Goal: Task Accomplishment & Management: Manage account settings

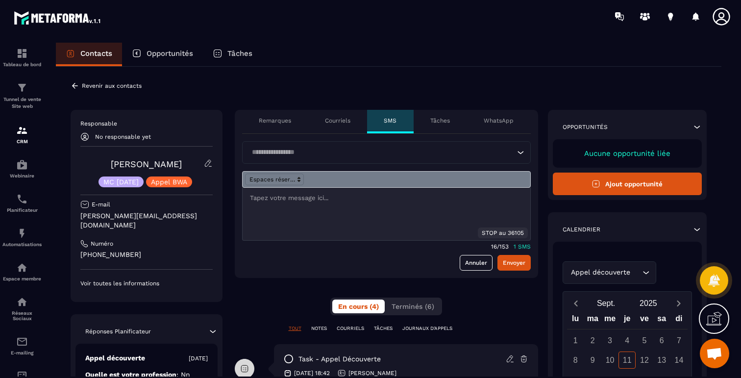
click at [84, 86] on p "Revenir aux contacts" at bounding box center [112, 85] width 60 height 7
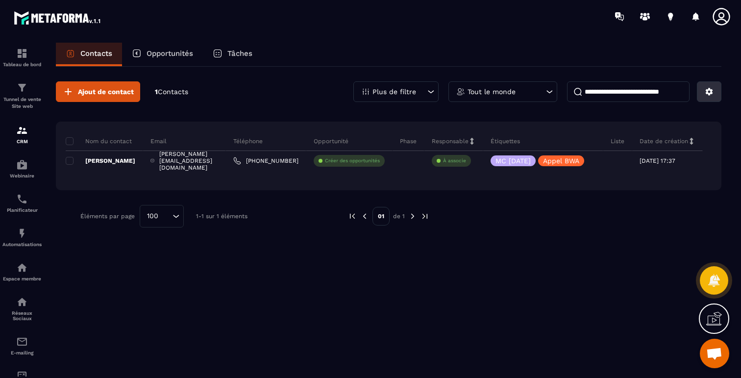
click at [713, 94] on icon at bounding box center [709, 91] width 9 height 9
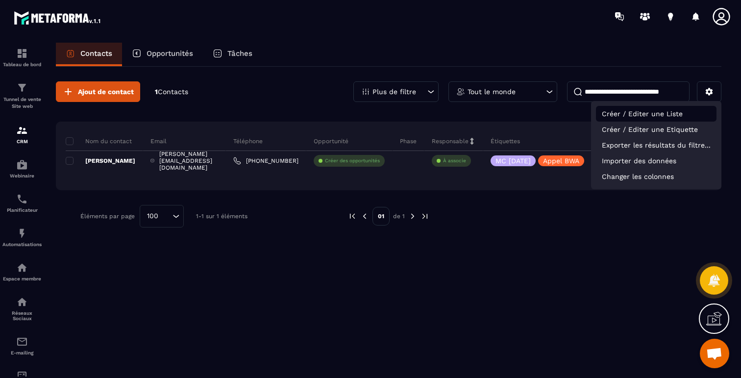
click at [683, 110] on p "Créer / Editer une Liste" at bounding box center [656, 114] width 121 height 16
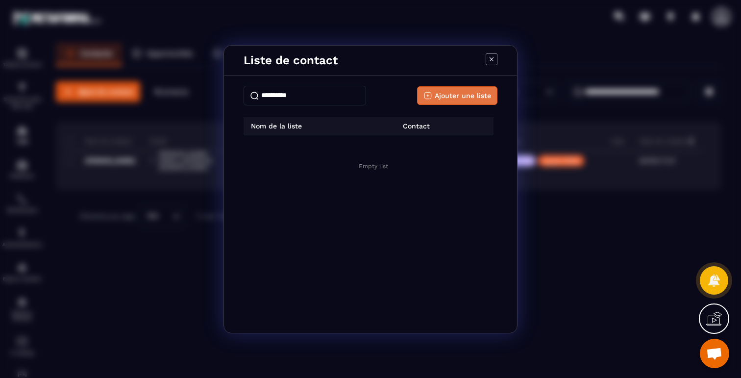
click at [468, 99] on span "Ajouter une liste" at bounding box center [463, 96] width 56 height 10
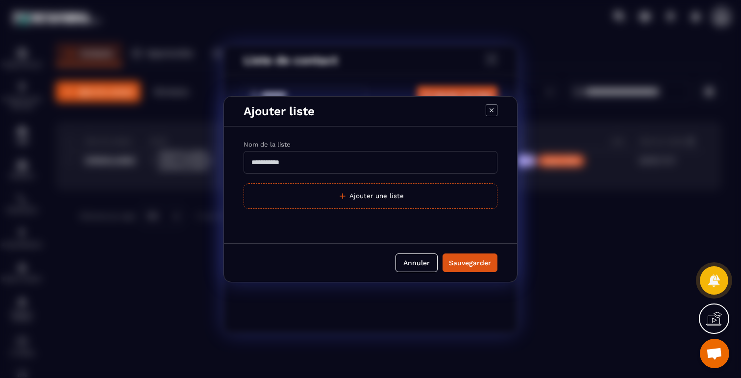
click at [312, 163] on input "Modal window" at bounding box center [371, 162] width 254 height 23
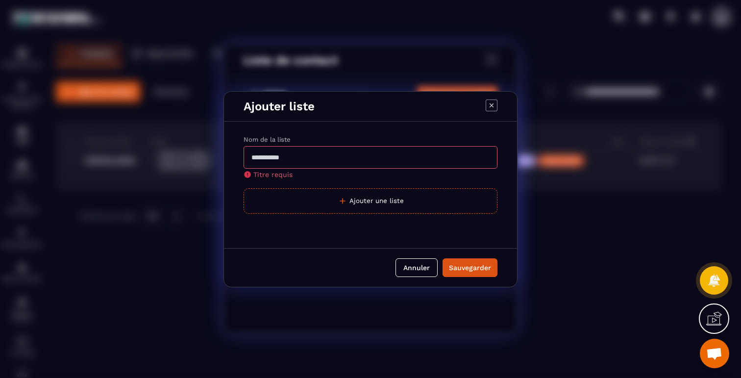
click at [726, 323] on div at bounding box center [714, 318] width 30 height 30
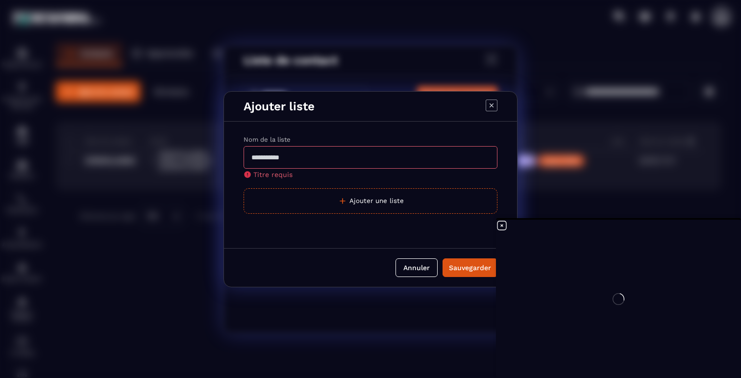
click at [490, 105] on icon "Modal window" at bounding box center [492, 106] width 12 height 12
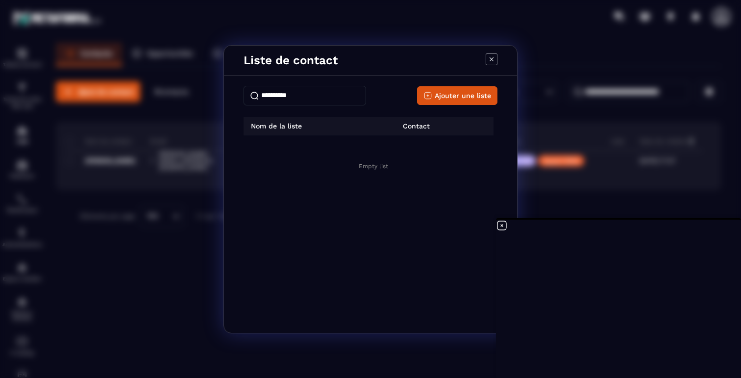
click at [492, 60] on icon "Modal window" at bounding box center [492, 59] width 12 height 12
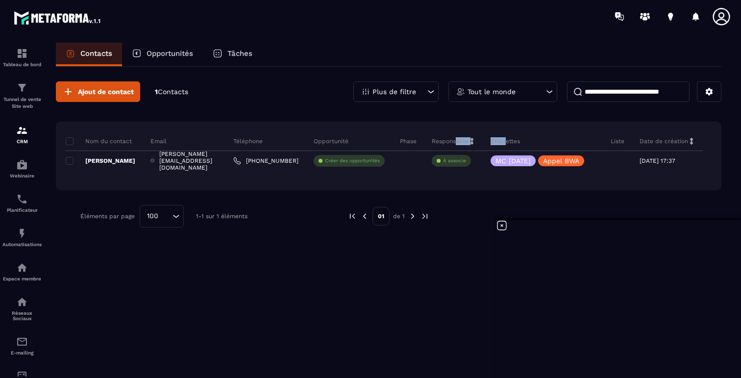
drag, startPoint x: 511, startPoint y: 140, endPoint x: 463, endPoint y: 138, distance: 47.6
click at [463, 138] on tr "Nom du contact Email Téléphone Opportunité Phase Responsable Étiquettes Liste D…" at bounding box center [398, 141] width 665 height 20
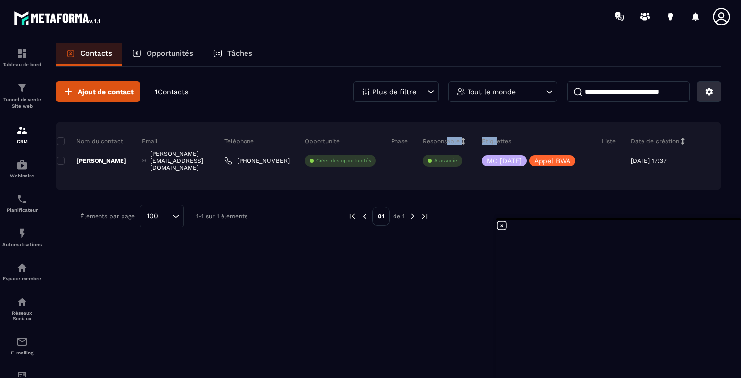
click at [710, 96] on button at bounding box center [709, 91] width 25 height 21
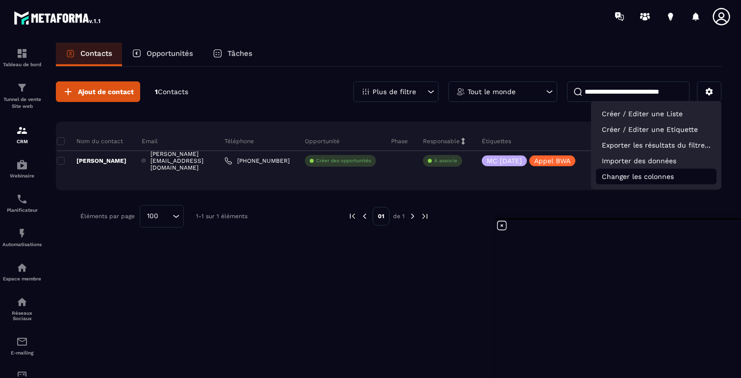
click at [638, 177] on p "Changer les colonnes" at bounding box center [656, 177] width 121 height 16
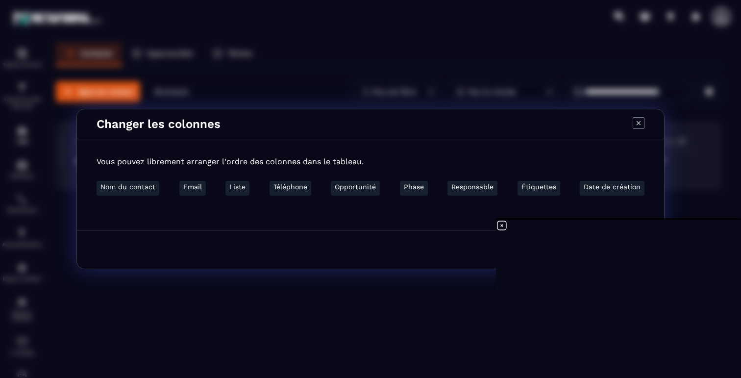
click at [635, 124] on icon "Modal window" at bounding box center [639, 123] width 12 height 12
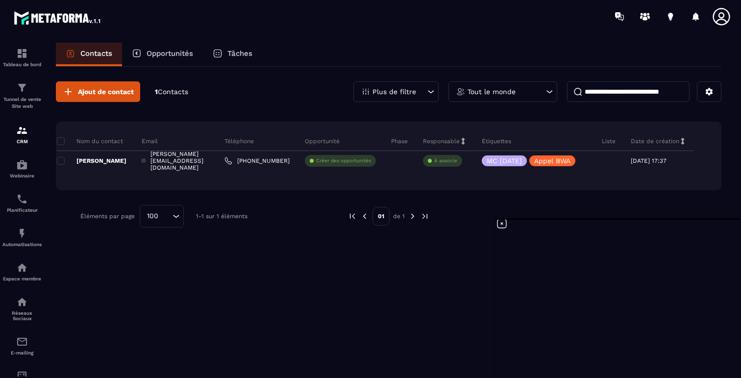
scroll to position [0, 0]
click at [22, 341] on img at bounding box center [22, 342] width 12 height 12
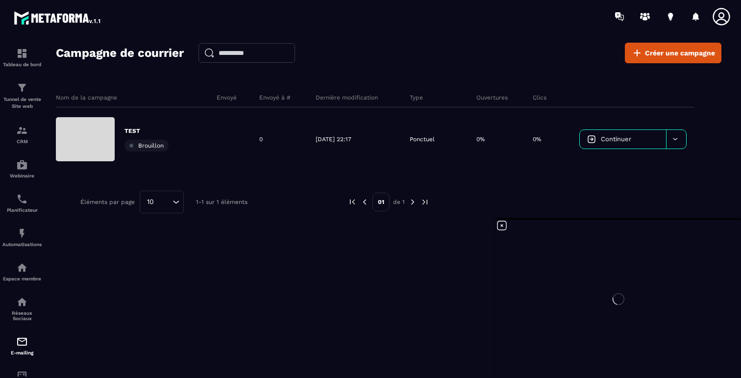
click at [547, 343] on div at bounding box center [618, 299] width 245 height 158
